Goal: Information Seeking & Learning: Learn about a topic

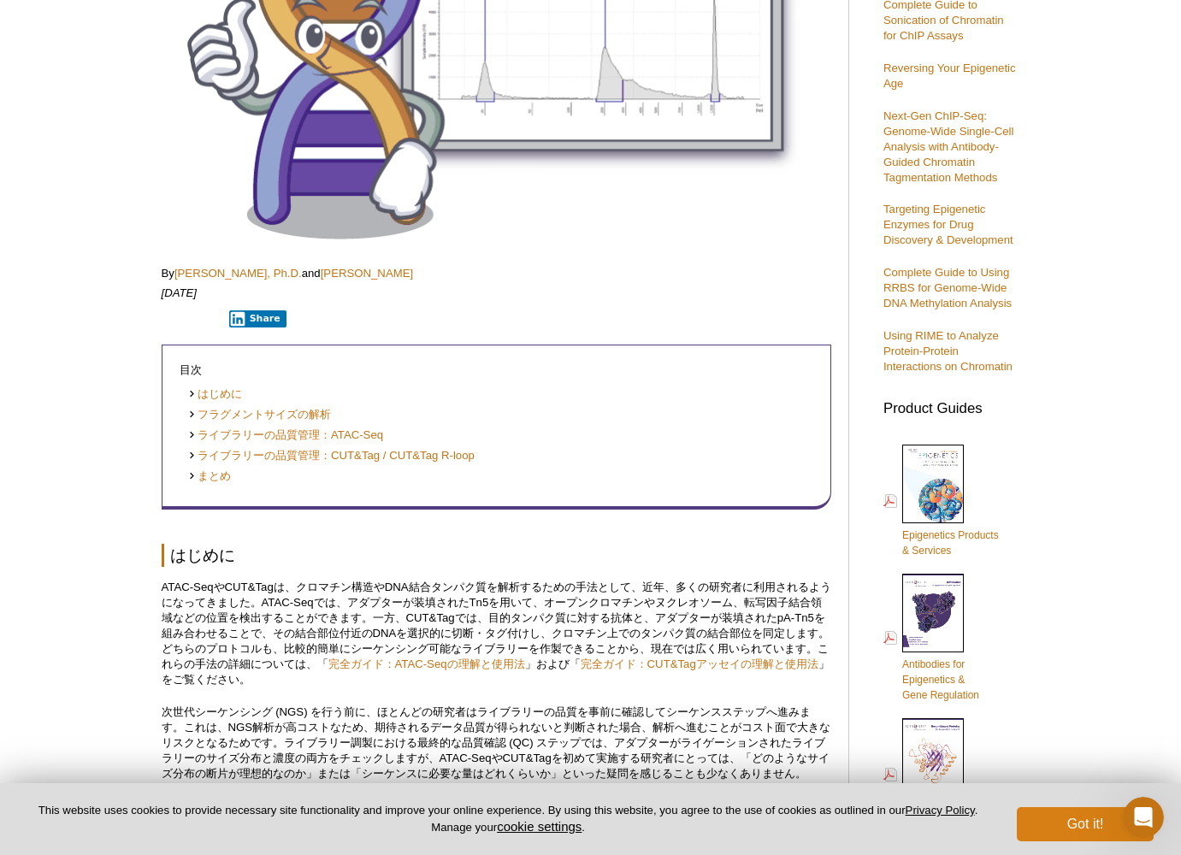
click at [1063, 820] on button "Got it!" at bounding box center [1085, 825] width 137 height 34
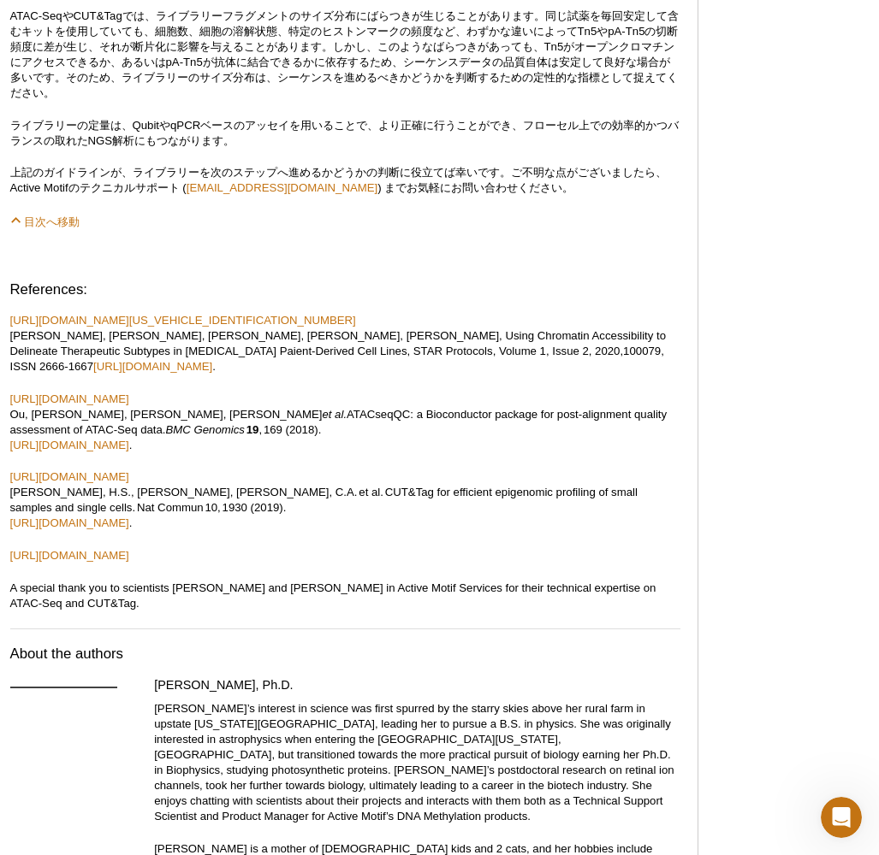
scroll to position [8724, 0]
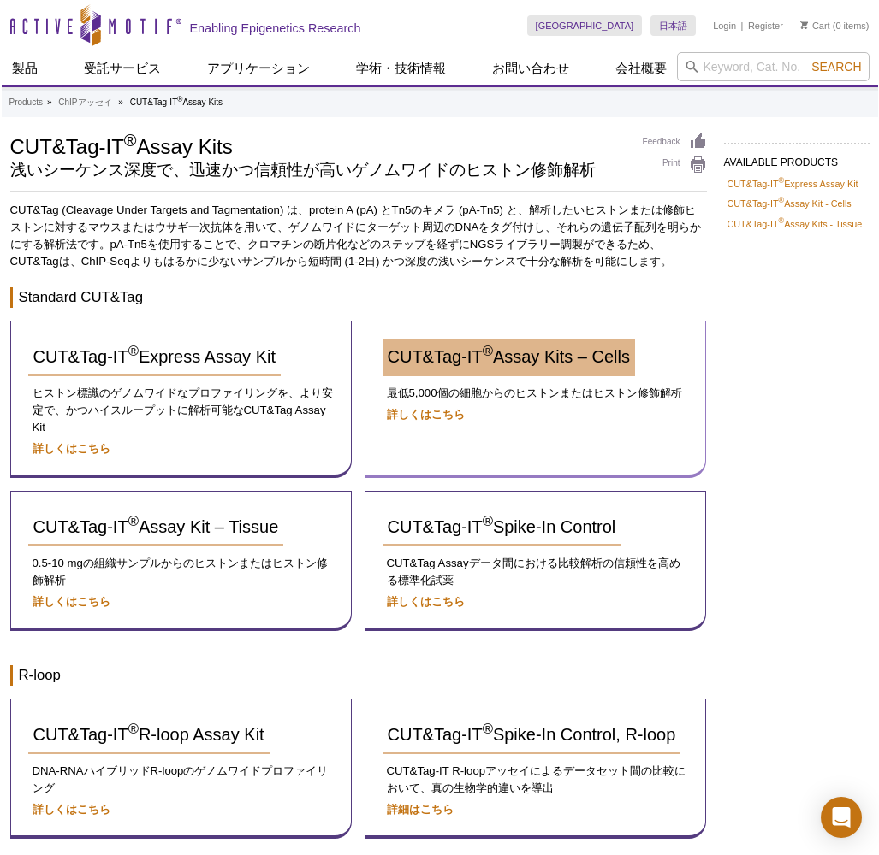
click at [497, 374] on link "CUT&Tag-IT ® Assay Kits – Cells" at bounding box center [508, 358] width 252 height 38
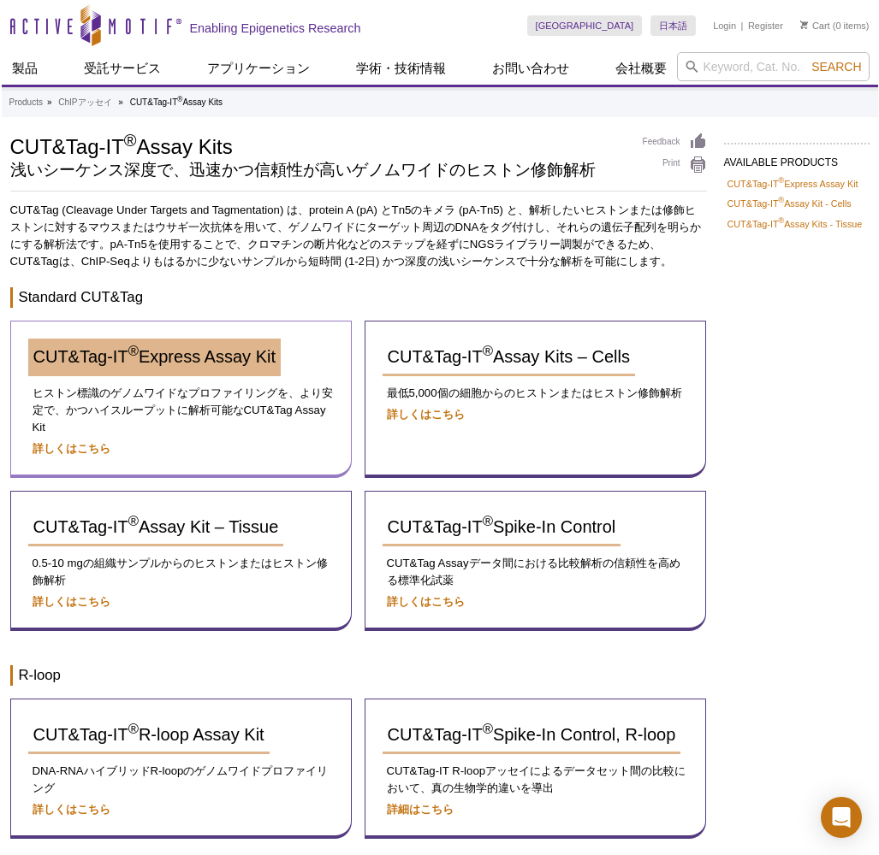
click at [207, 354] on span "CUT&Tag-IT ® Express Assay Kit" at bounding box center [154, 356] width 242 height 19
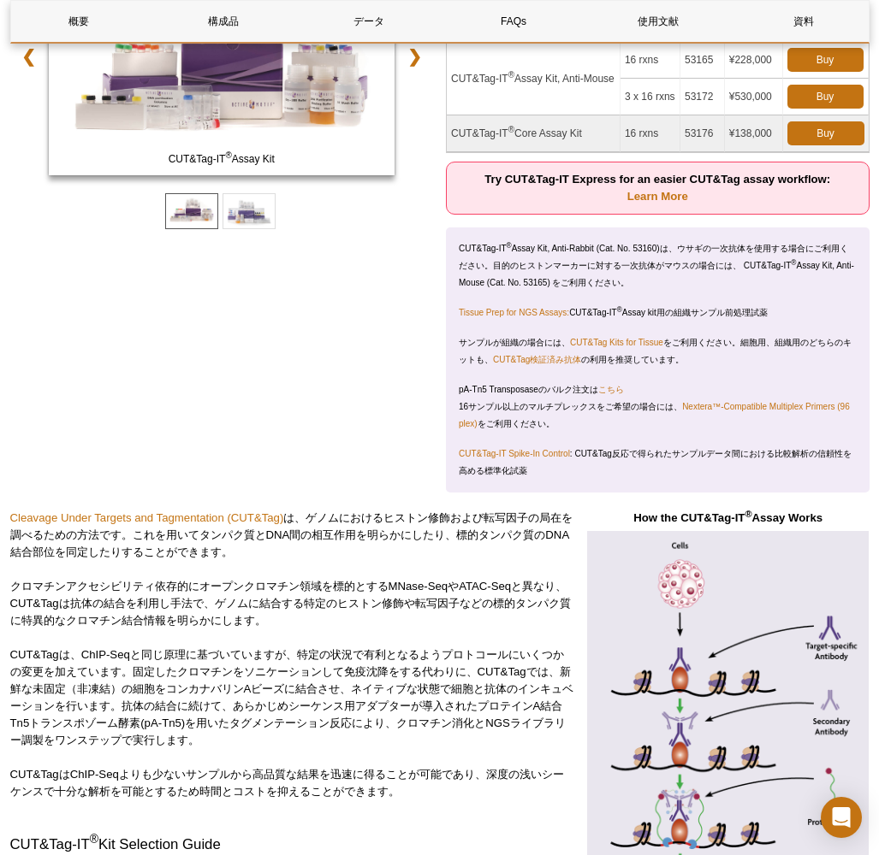
scroll to position [400, 0]
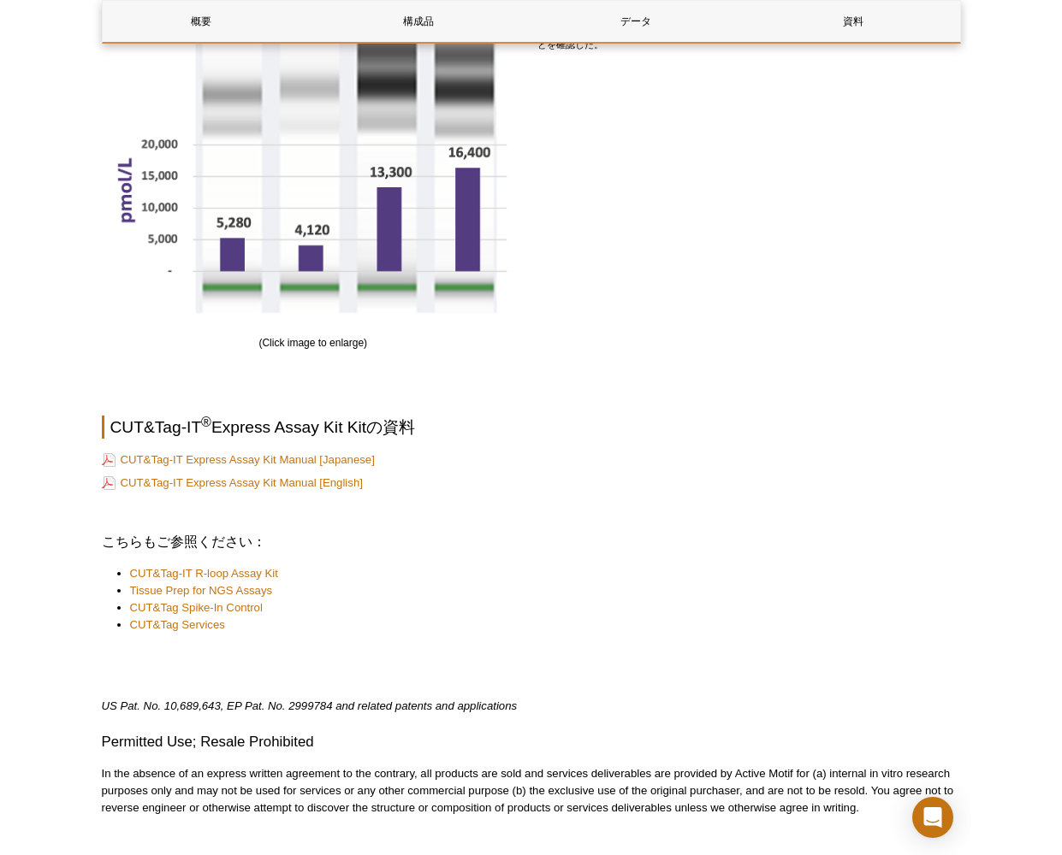
scroll to position [2364, 0]
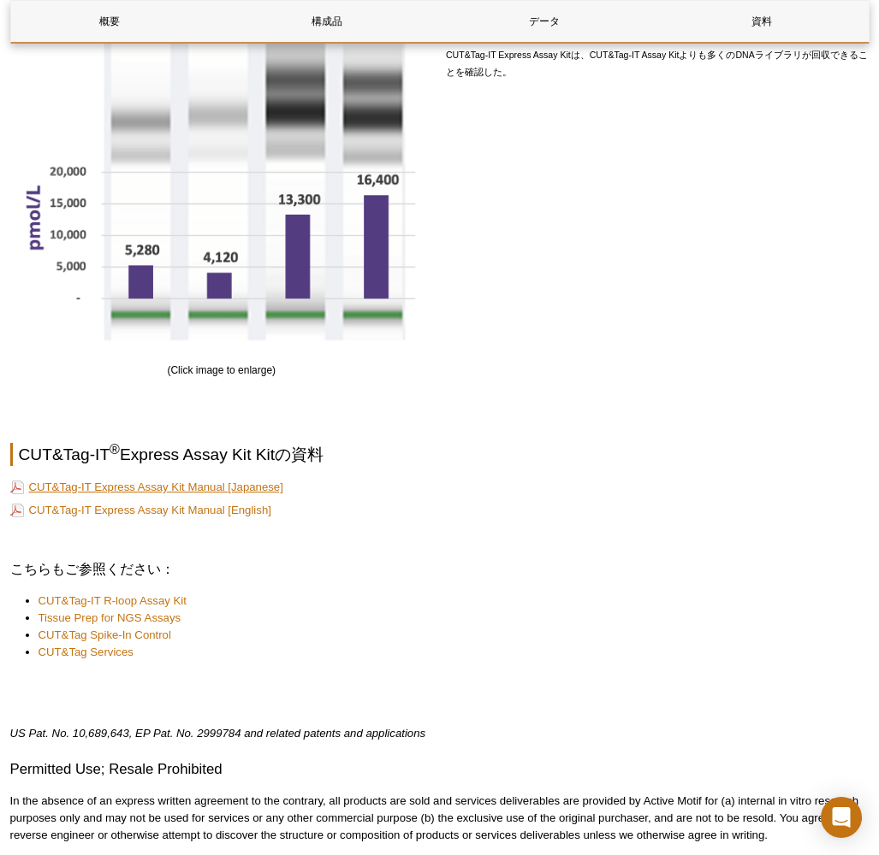
click at [203, 479] on link "CUT&Tag-IT Express Assay Kit Manual [Japanese]" at bounding box center [146, 487] width 273 height 16
